Goal: Task Accomplishment & Management: Manage account settings

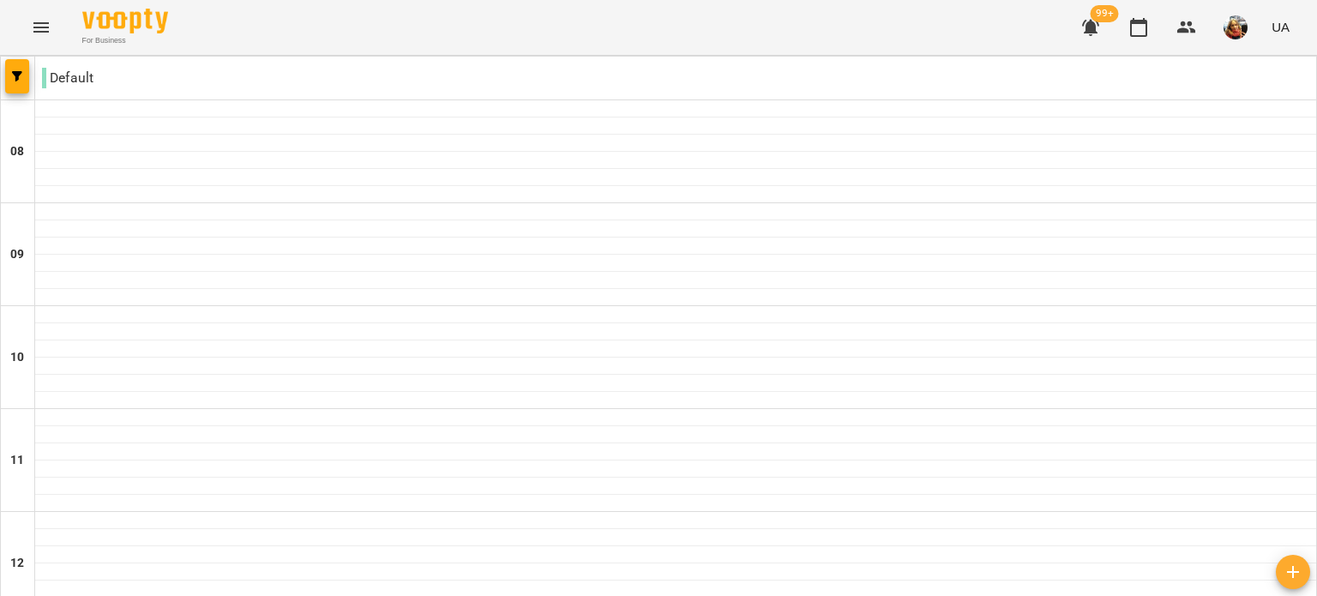
click at [48, 31] on icon "Menu" at bounding box center [41, 27] width 21 height 21
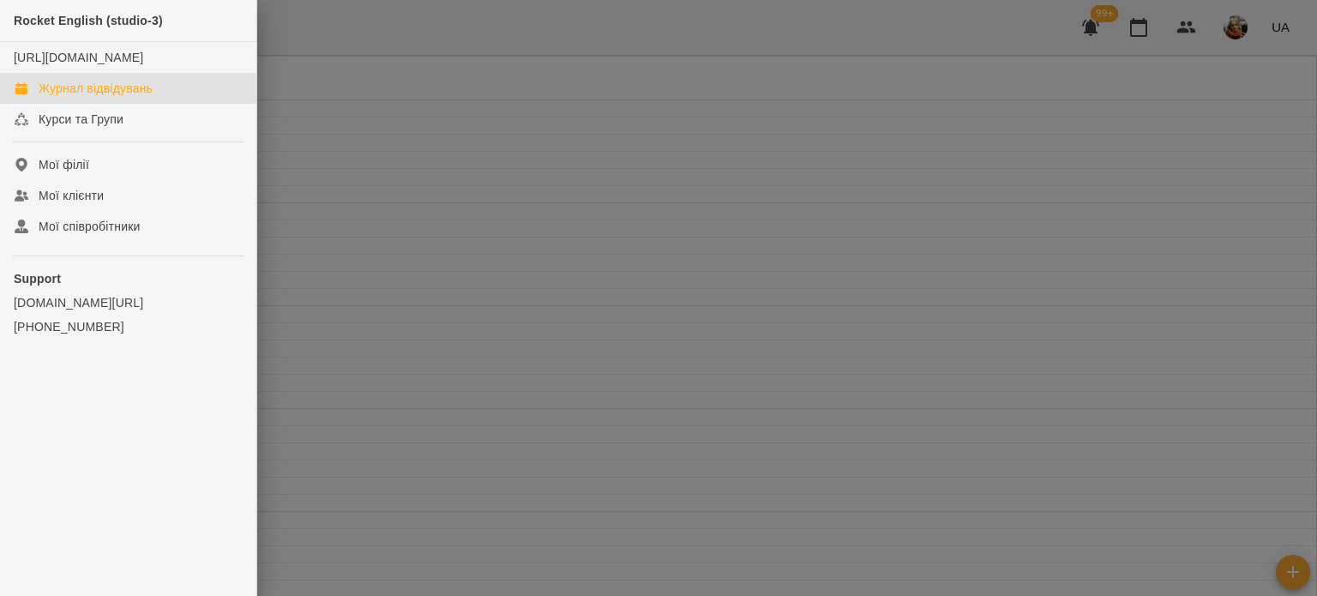
click at [1199, 35] on div at bounding box center [658, 298] width 1317 height 596
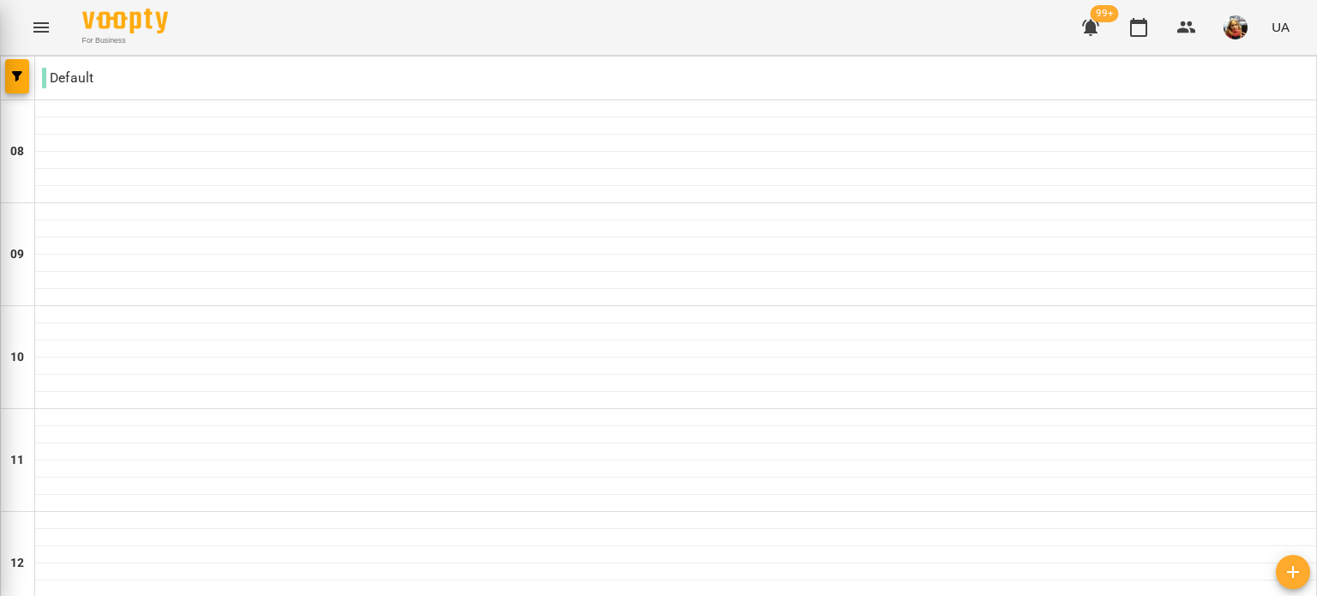
click at [1227, 19] on span "button" at bounding box center [1235, 27] width 24 height 24
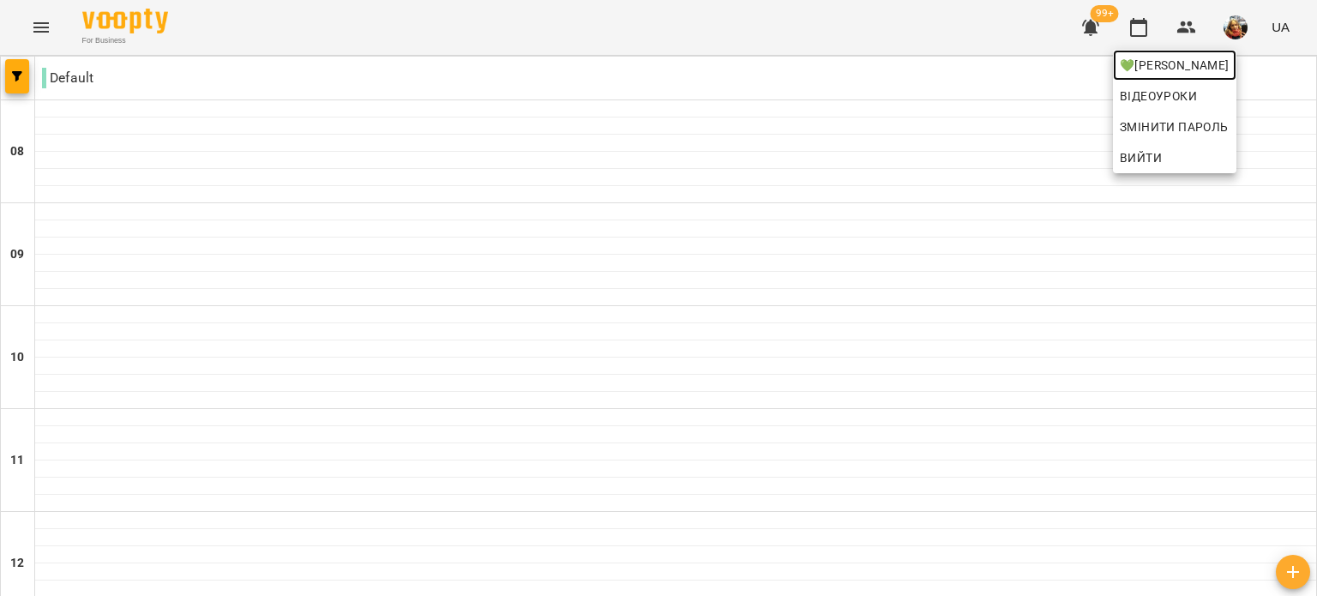
click at [1224, 61] on span "💚[PERSON_NAME]" at bounding box center [1174, 65] width 110 height 21
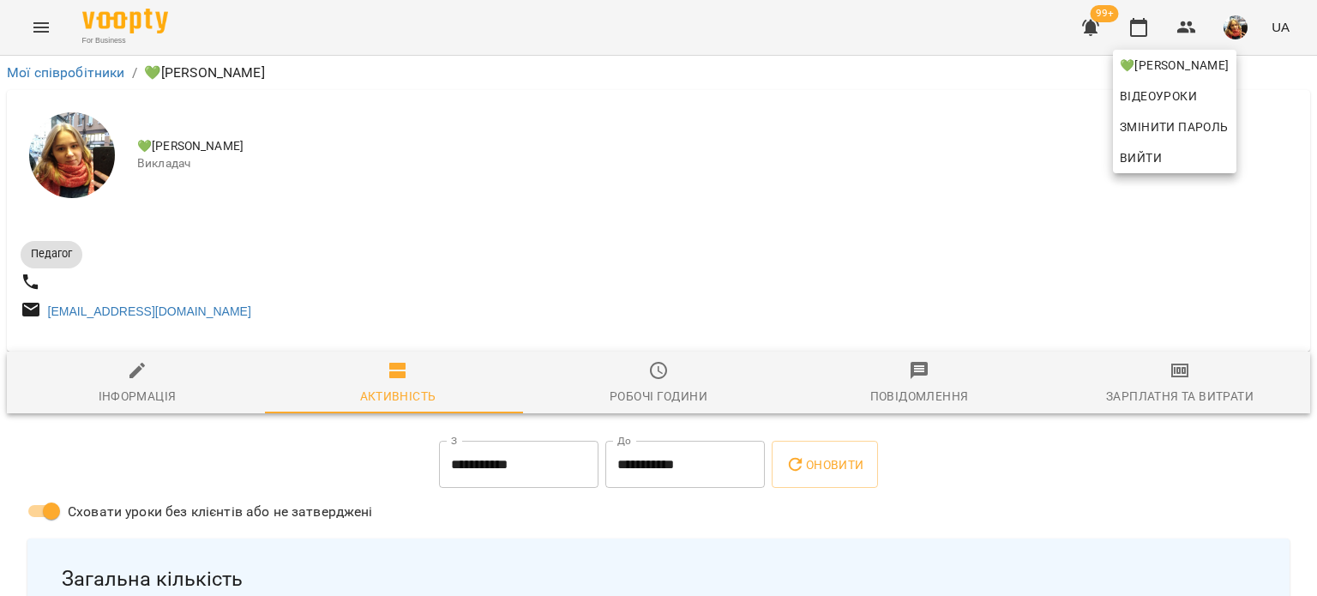
click at [243, 489] on div at bounding box center [658, 298] width 1317 height 596
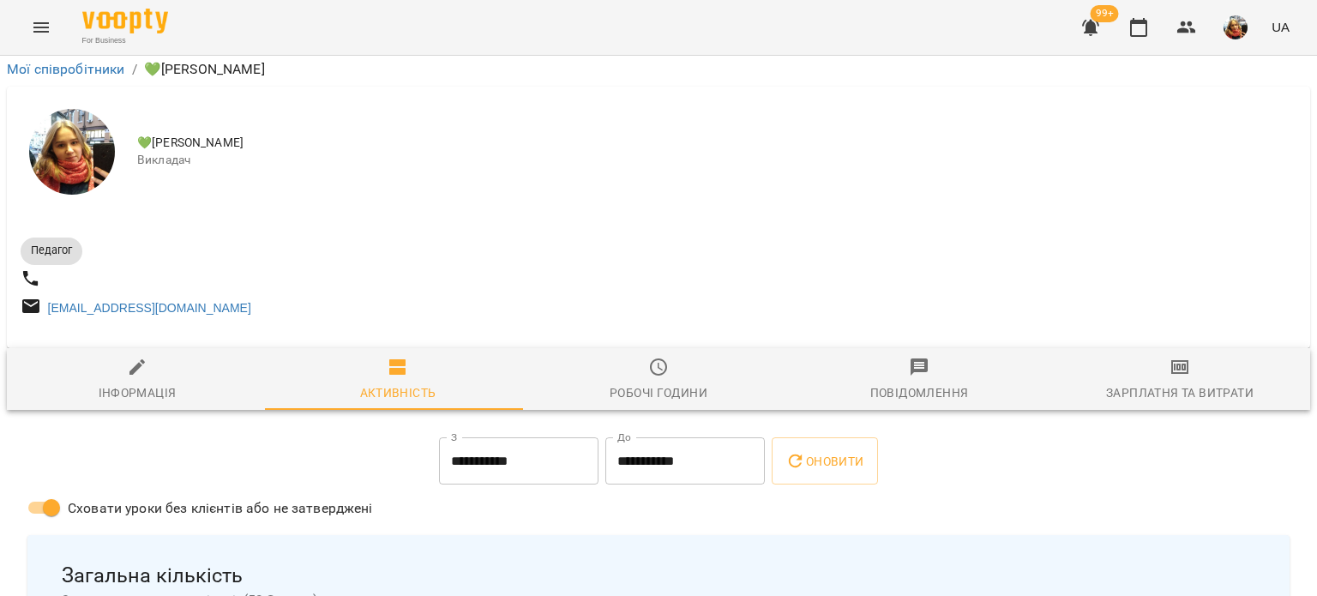
scroll to position [4286, 0]
